Goal: Information Seeking & Learning: Check status

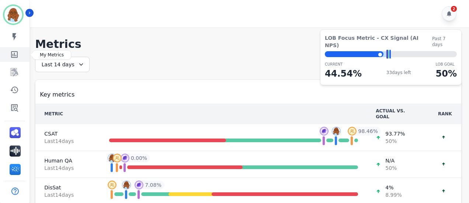
click at [17, 55] on icon "Sidebar" at bounding box center [14, 54] width 9 height 9
click at [18, 68] on icon "Sidebar" at bounding box center [14, 72] width 9 height 9
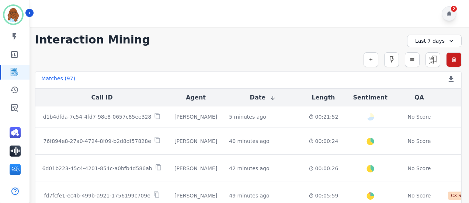
click at [454, 14] on div "2" at bounding box center [449, 13] width 15 height 15
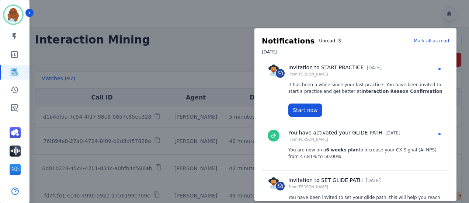
click at [446, 13] on div at bounding box center [234, 101] width 469 height 203
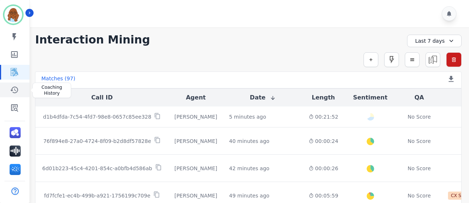
click at [23, 83] on link "Sidebar" at bounding box center [15, 90] width 28 height 15
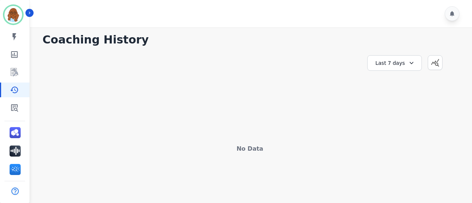
click at [391, 62] on div "Last 7 days" at bounding box center [394, 62] width 55 height 15
click at [404, 131] on li "Last 90 days" at bounding box center [399, 134] width 37 height 7
click at [20, 108] on link "Sidebar" at bounding box center [15, 107] width 28 height 15
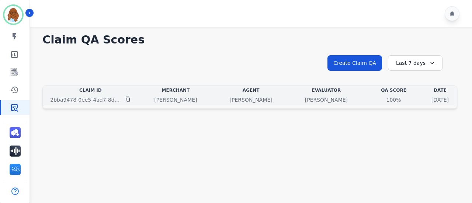
click at [305, 97] on p "[PERSON_NAME]" at bounding box center [326, 99] width 43 height 7
click at [305, 100] on p "[PERSON_NAME]" at bounding box center [326, 99] width 43 height 7
click at [305, 102] on p "[PERSON_NAME]" at bounding box center [326, 99] width 43 height 7
click at [347, 94] on table "Claim Id Merchant Agent Evaluator QA Score Date 2bba9478-0ee5-4ad7-8dff-bcc3519…" at bounding box center [250, 96] width 414 height 20
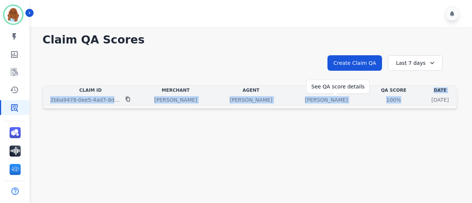
click at [377, 97] on div "100%" at bounding box center [393, 99] width 33 height 7
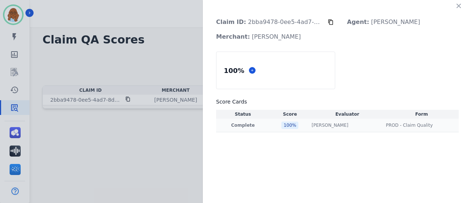
click at [343, 123] on div "[PERSON_NAME] [PERSON_NAME]" at bounding box center [347, 125] width 71 height 6
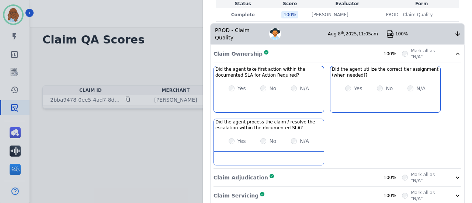
scroll to position [74, 0]
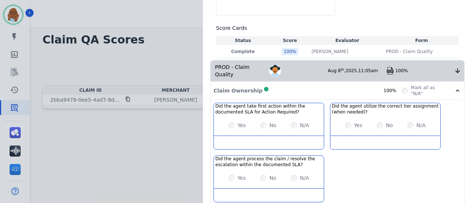
drag, startPoint x: 177, startPoint y: 112, endPoint x: 182, endPoint y: 113, distance: 5.0
click at [177, 112] on div "Claim ID: 2bba9478-0ee5-4ad7-8dff-bcc3519e58cd Agent: [PERSON_NAME] Merchant: […" at bounding box center [236, 101] width 472 height 203
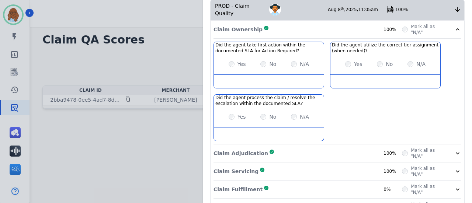
scroll to position [72, 0]
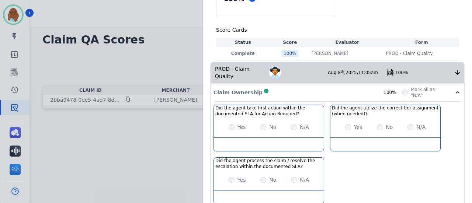
click at [119, 59] on div "Claim ID: 2bba9478-0ee5-4ad7-8dff-bcc3519e58cd Agent: [PERSON_NAME] Merchant: […" at bounding box center [236, 101] width 472 height 203
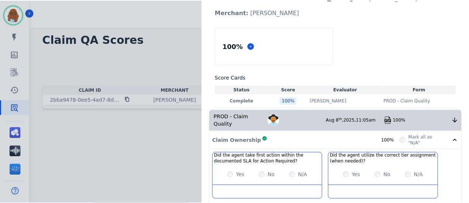
scroll to position [0, 0]
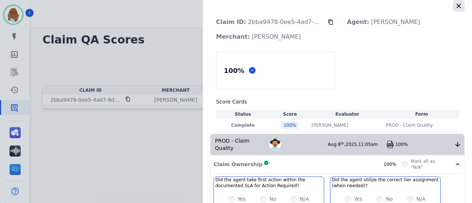
click at [456, 9] on icon "button" at bounding box center [458, 5] width 7 height 7
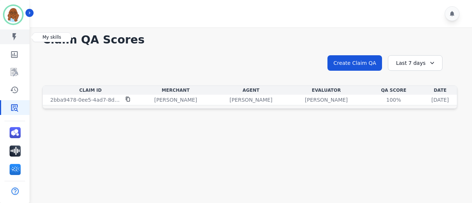
click at [18, 43] on link "Sidebar" at bounding box center [15, 37] width 28 height 15
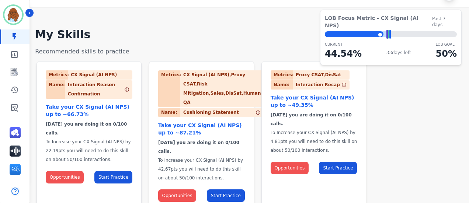
scroll to position [37, 0]
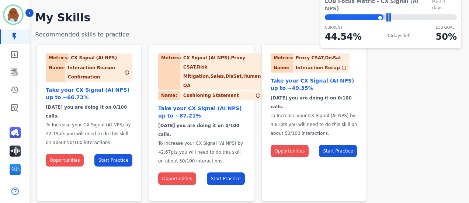
click at [254, 94] on img at bounding box center [258, 95] width 8 height 9
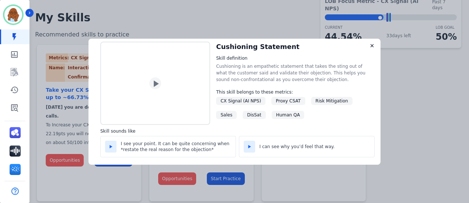
click at [371, 45] on img at bounding box center [372, 45] width 5 height 5
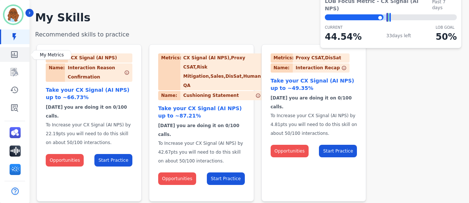
click at [11, 60] on link "Sidebar" at bounding box center [15, 54] width 28 height 15
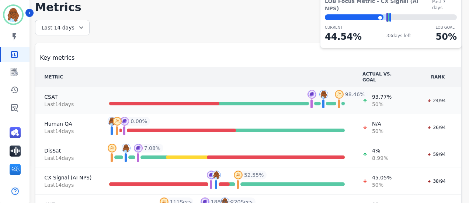
click at [208, 102] on div at bounding box center [164, 104] width 110 height 4
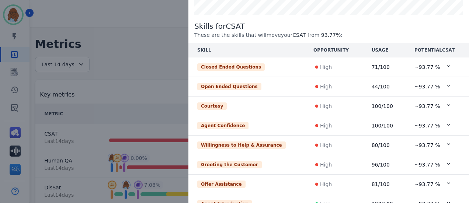
scroll to position [100, 0]
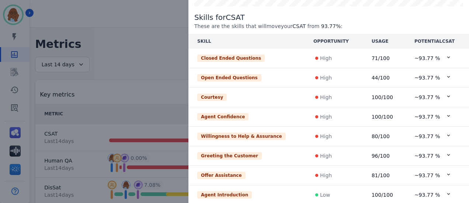
click at [443, 74] on div "~ 93.77 %" at bounding box center [438, 77] width 46 height 7
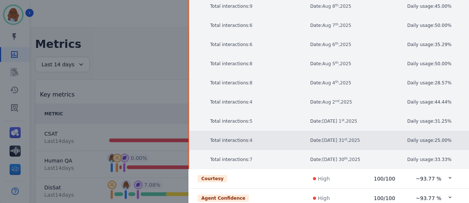
scroll to position [152, 0]
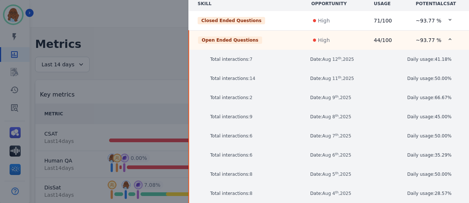
click at [440, 32] on td "~ 93.77 %" at bounding box center [438, 41] width 62 height 20
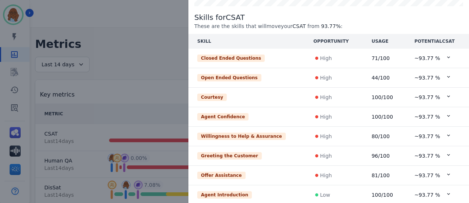
click at [446, 55] on icon at bounding box center [449, 58] width 6 height 6
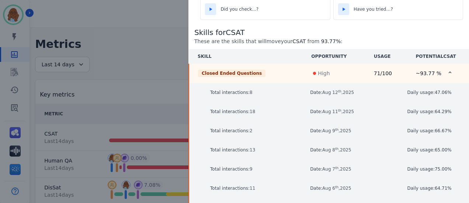
scroll to position [152, 0]
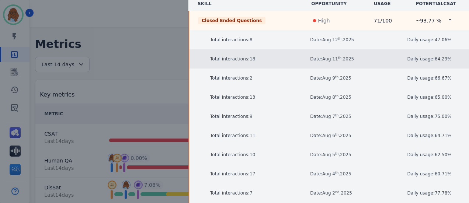
click at [336, 62] on span "[DATE]" at bounding box center [338, 58] width 32 height 5
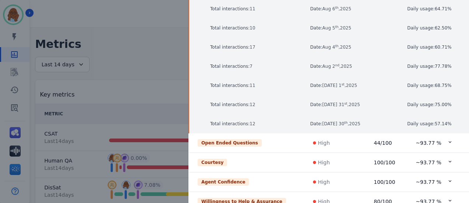
scroll to position [25, 0]
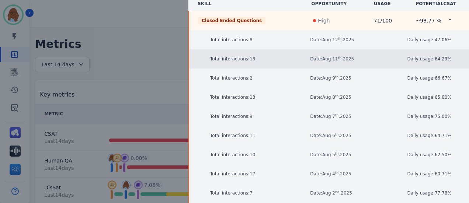
click at [269, 62] on p "Total interactions: 18" at bounding box center [256, 58] width 92 height 7
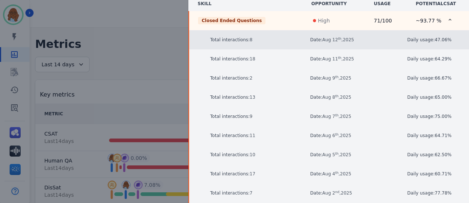
click at [259, 42] on p "Total interactions: 8" at bounding box center [256, 39] width 92 height 7
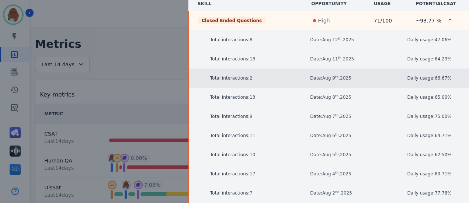
scroll to position [0, 0]
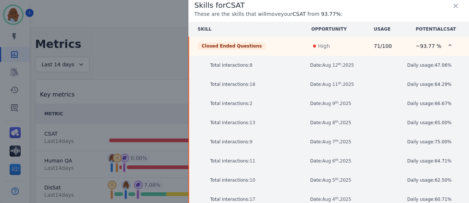
click at [443, 44] on div "~ 93.77 %" at bounding box center [438, 45] width 45 height 7
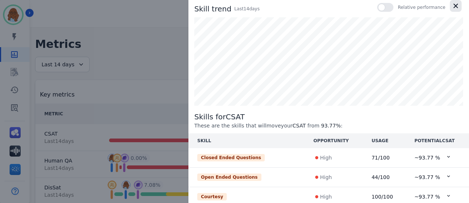
click at [454, 6] on icon "button" at bounding box center [456, 6] width 4 height 4
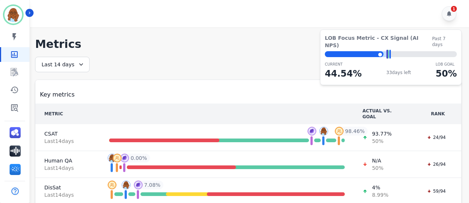
click at [82, 63] on icon at bounding box center [80, 64] width 7 height 7
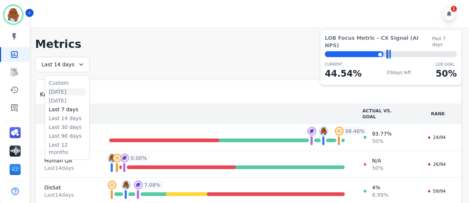
click at [66, 89] on li "[DATE]" at bounding box center [67, 91] width 37 height 7
